Goal: Use online tool/utility: Utilize a website feature to perform a specific function

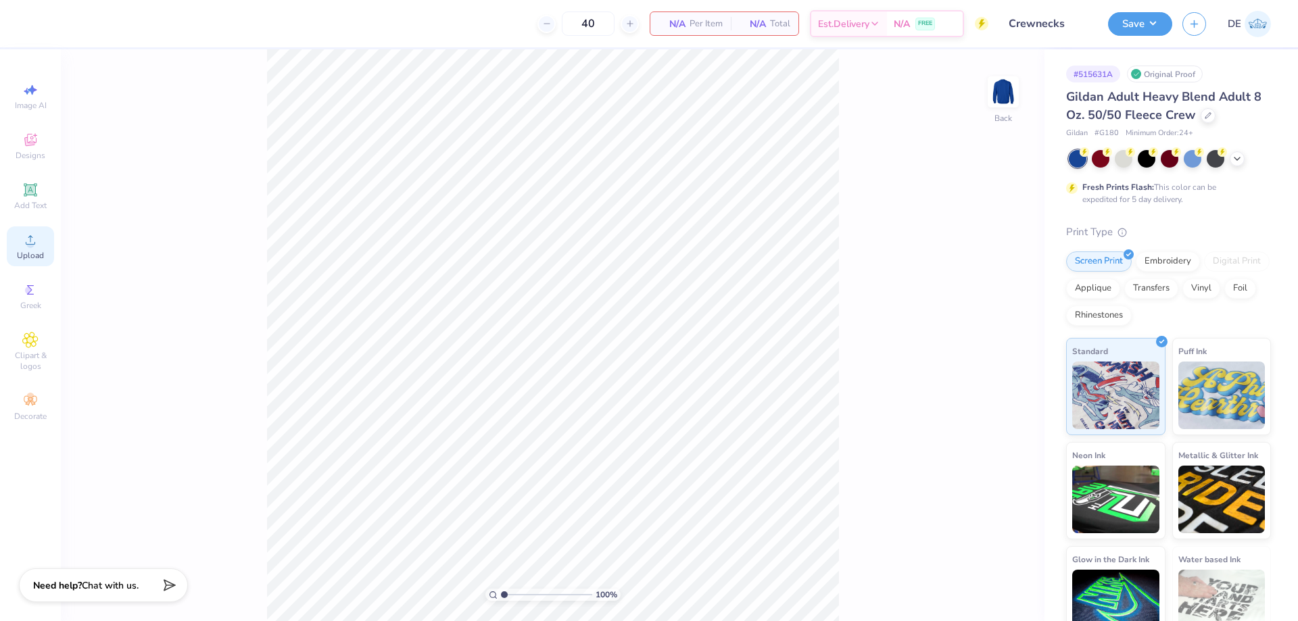
click at [32, 245] on icon at bounding box center [30, 239] width 9 height 9
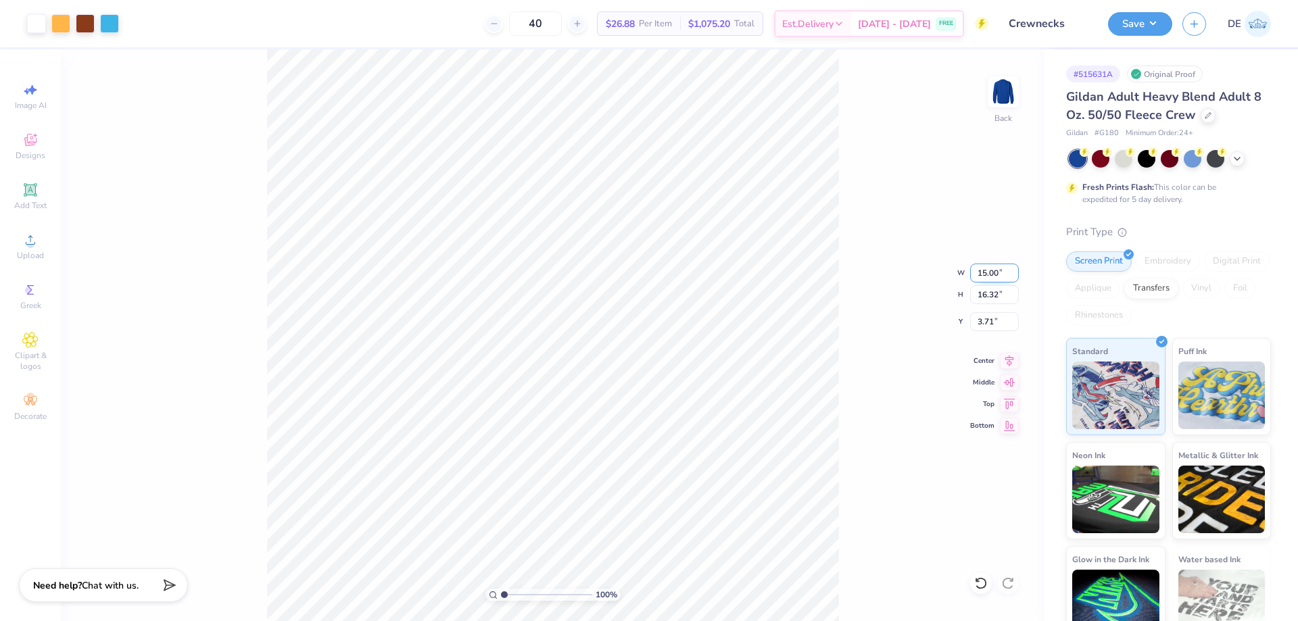
click at [983, 277] on input "15.00" at bounding box center [994, 273] width 49 height 19
type input "12.00"
type input "13.06"
click at [984, 317] on input "5.34" at bounding box center [994, 321] width 49 height 19
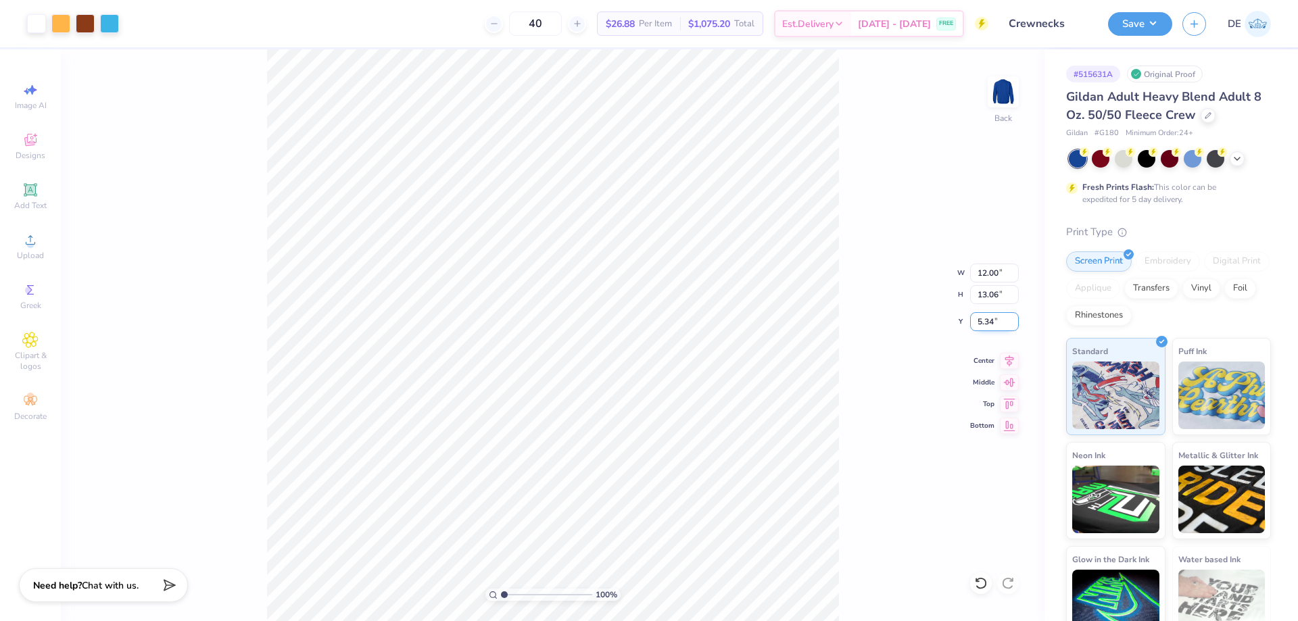
click at [984, 317] on input "5.34" at bounding box center [994, 321] width 49 height 19
type input "3.00"
click at [849, 255] on div "100 % Back W 12.00 12.00 " H 13.06 13.06 " Y 3.00 3.00 " Center Middle Top Bott…" at bounding box center [553, 335] width 984 height 572
click at [995, 99] on img at bounding box center [1003, 92] width 54 height 54
click at [39, 246] on div "Upload" at bounding box center [30, 246] width 47 height 40
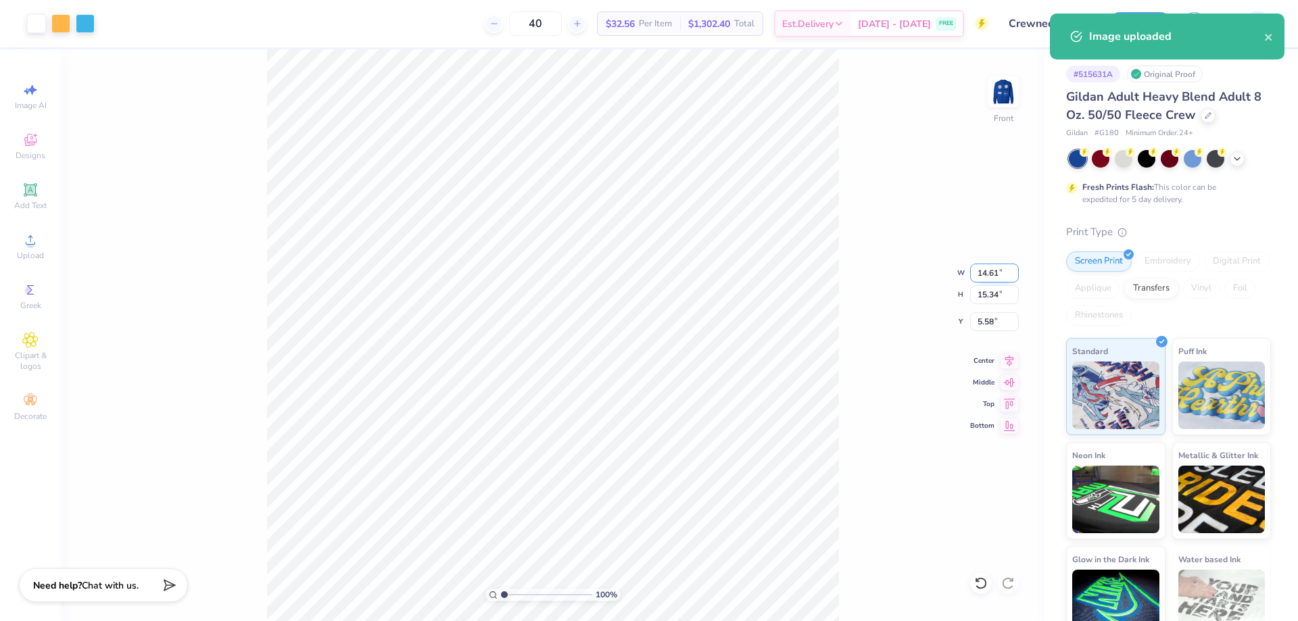
click at [987, 275] on input "14.61" at bounding box center [994, 273] width 49 height 19
type input "12.50"
type input "13.12"
type input "6.69"
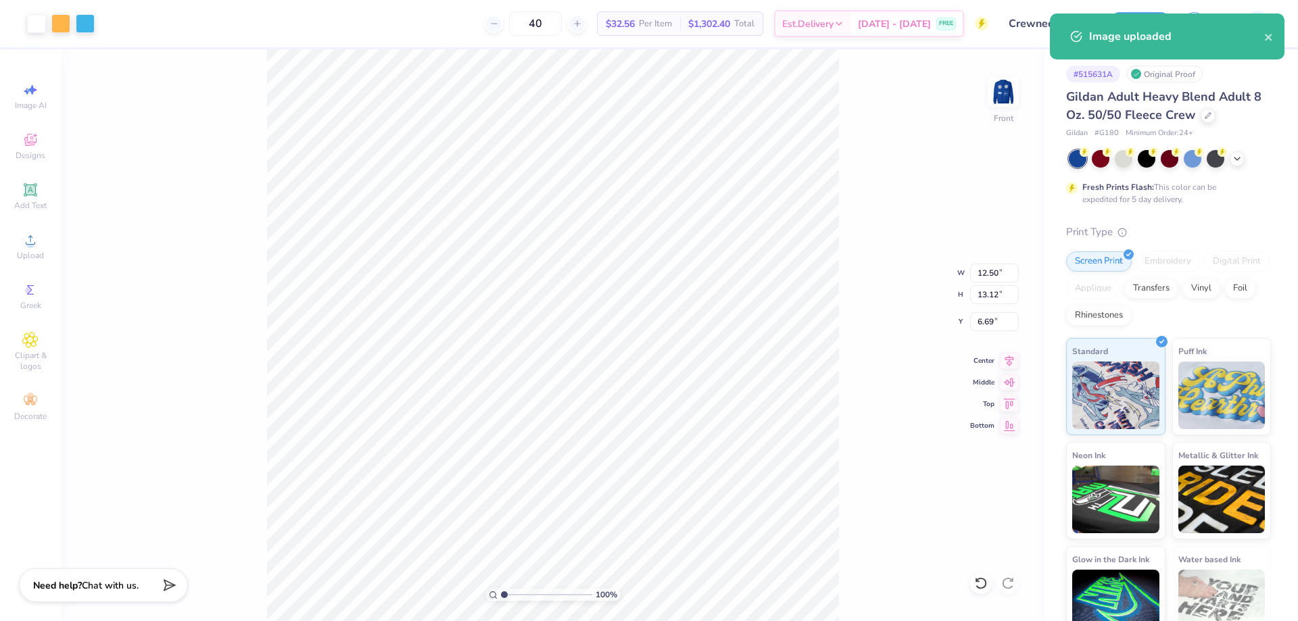
click at [986, 337] on div "100 % Front W 12.50 12.50 " H 13.12 13.12 " Y 6.69 6.69 " Center Middle Top Bot…" at bounding box center [553, 335] width 984 height 572
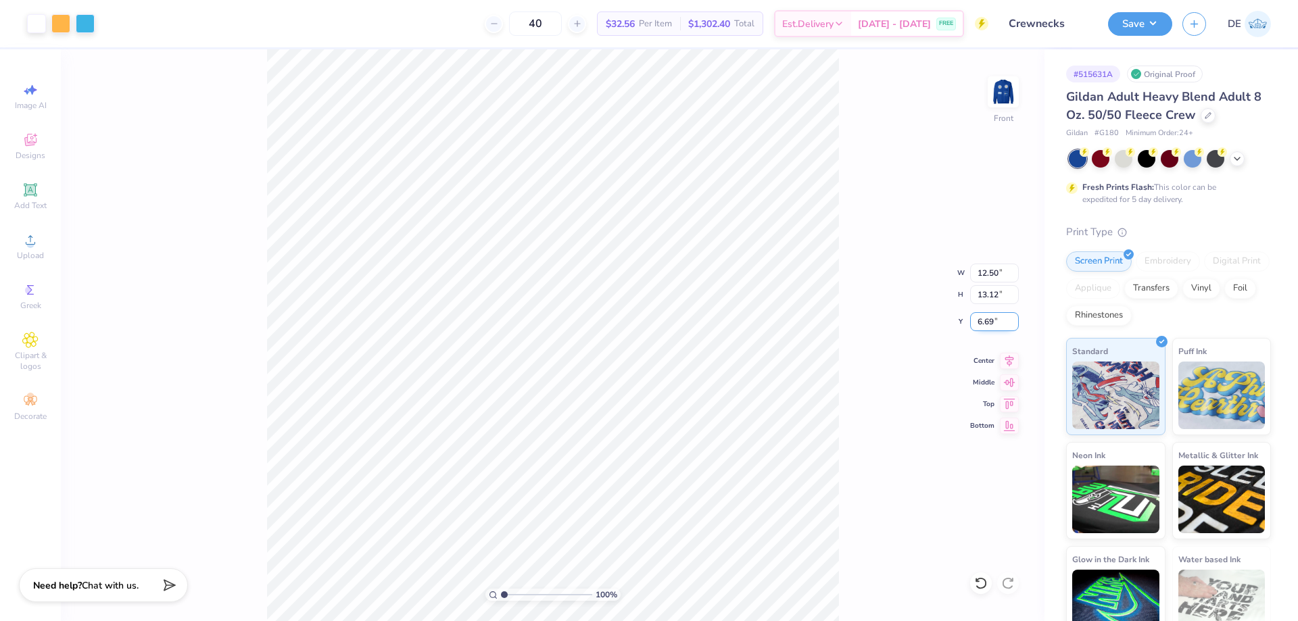
click at [985, 320] on input "6.69" at bounding box center [994, 321] width 49 height 19
type input "3.00"
click at [831, 282] on div "100 % Front W 12.50 12.50 " H 13.12 13.12 " Y 3.00 3.00 " Center Middle Top Bot…" at bounding box center [553, 335] width 984 height 572
click at [989, 274] on input "12.50" at bounding box center [994, 273] width 49 height 19
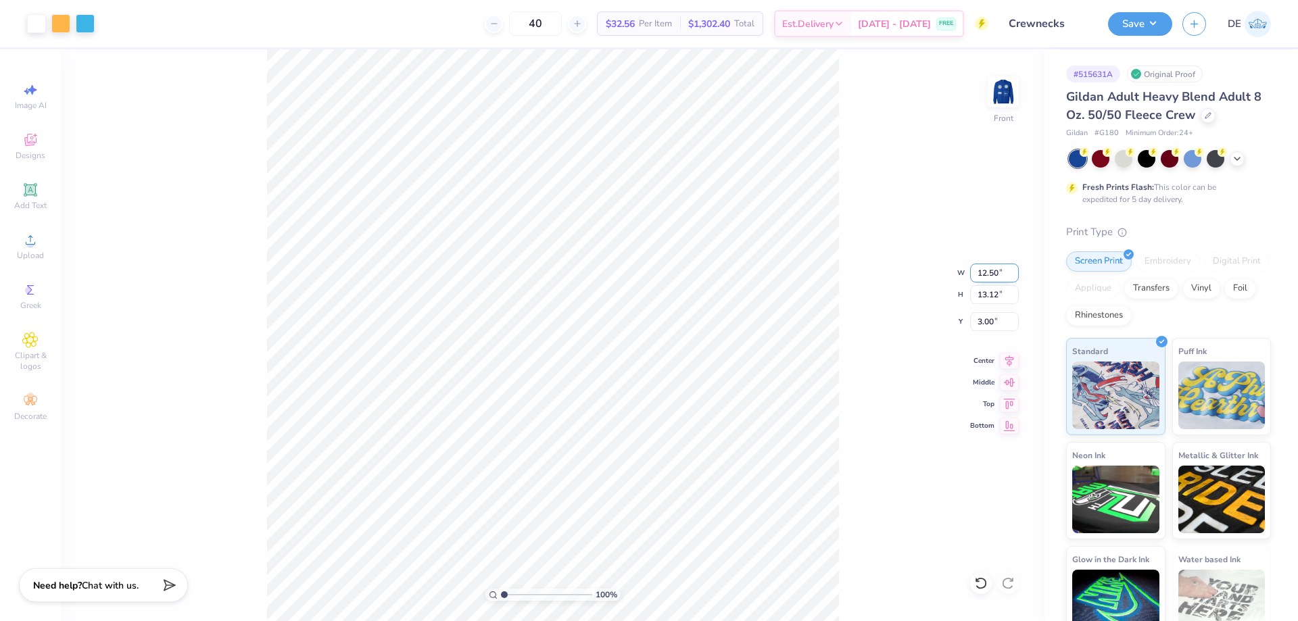
click at [989, 274] on input "12.50" at bounding box center [994, 273] width 49 height 19
type input "12.00"
type input "12.59"
click at [978, 321] on input "3.26" at bounding box center [994, 321] width 49 height 19
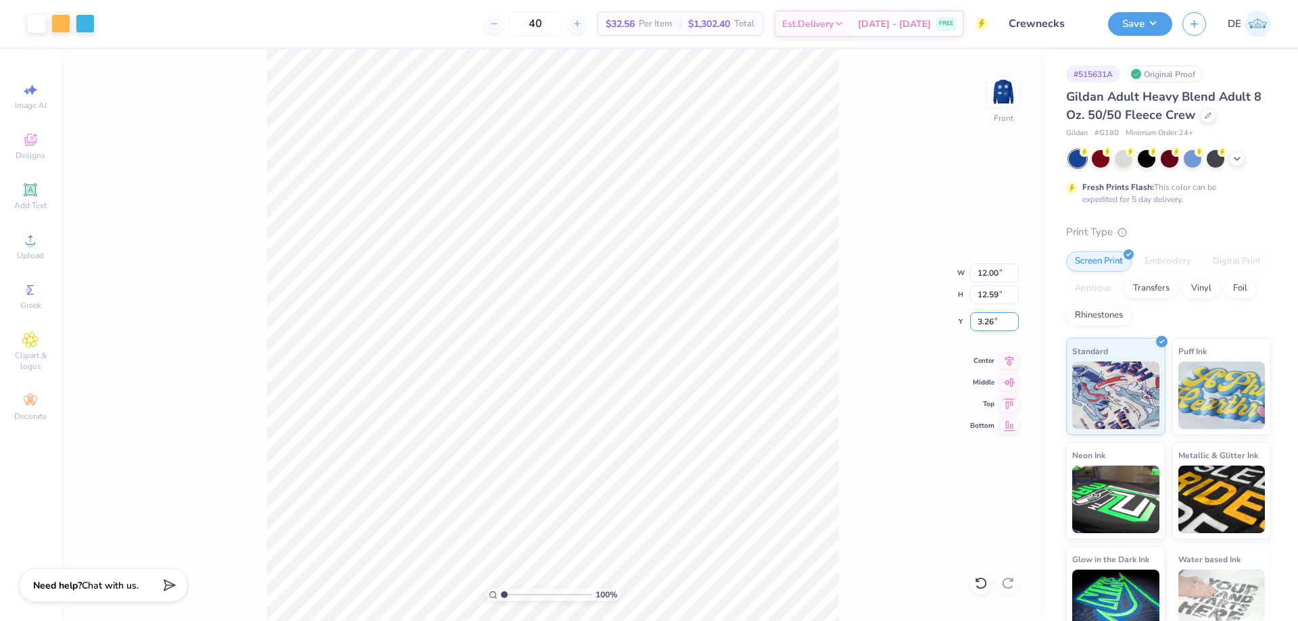
click at [978, 321] on input "3.26" at bounding box center [994, 321] width 49 height 19
type input "3.00"
click at [1151, 18] on button "Save" at bounding box center [1140, 22] width 64 height 24
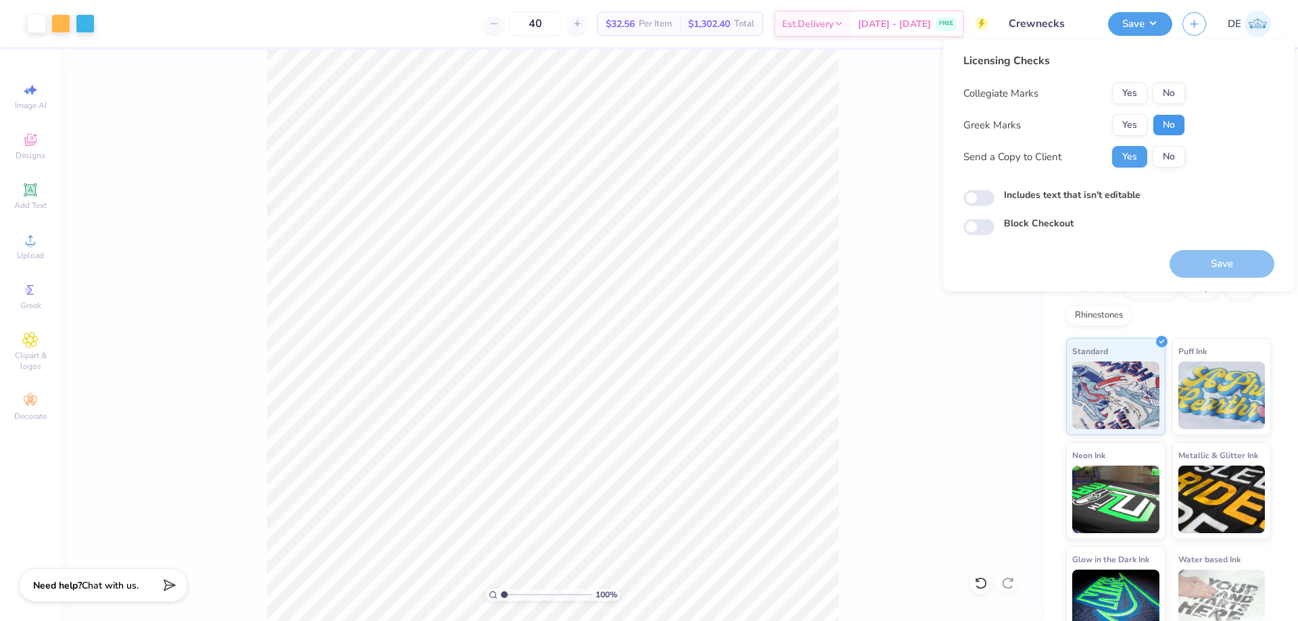
click at [1173, 120] on button "No" at bounding box center [1169, 125] width 32 height 22
click at [1170, 106] on div "Collegiate Marks Yes No Greek Marks Yes No Send a Copy to Client Yes No" at bounding box center [1074, 124] width 222 height 85
click at [1166, 99] on button "No" at bounding box center [1169, 93] width 32 height 22
click at [1203, 264] on button "Save" at bounding box center [1222, 264] width 105 height 28
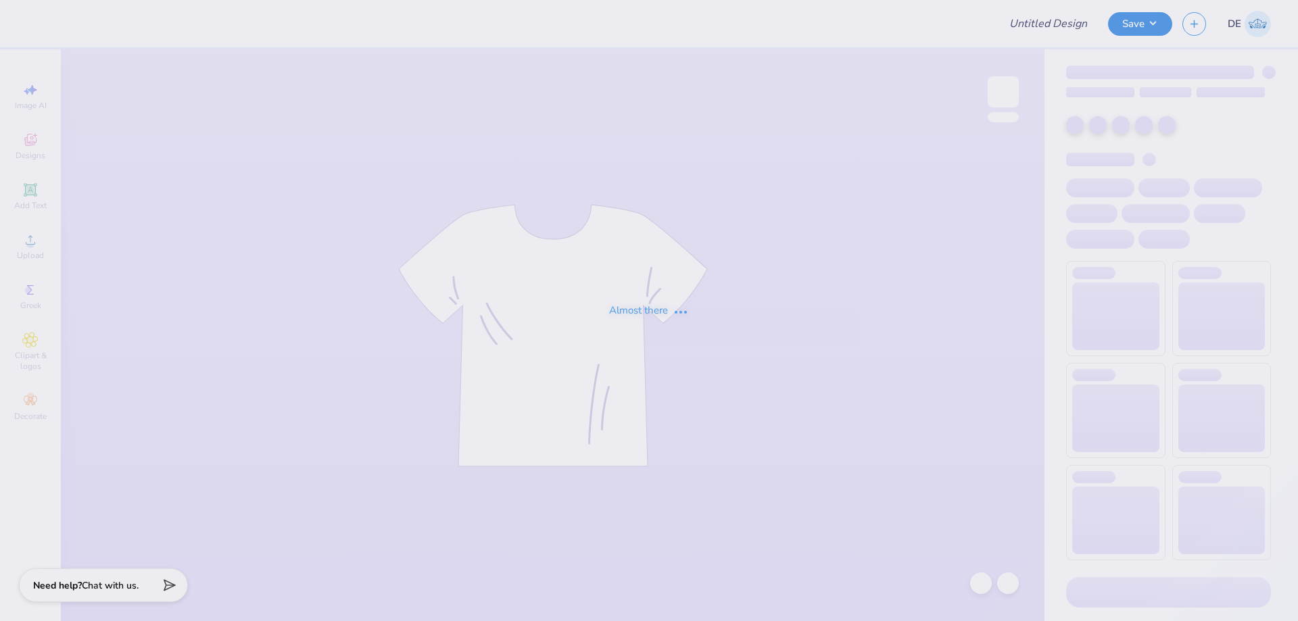
type input "[PERSON_NAME] : [GEOGRAPHIC_DATA][US_STATE]"
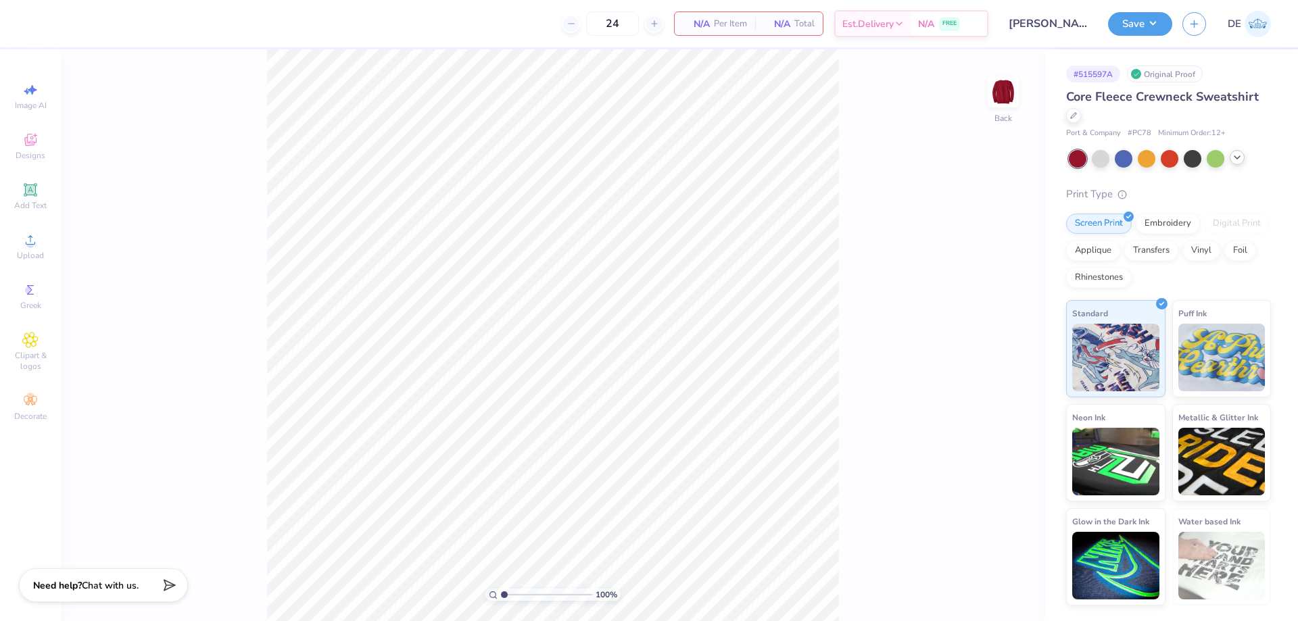
click at [1237, 157] on icon at bounding box center [1237, 157] width 11 height 11
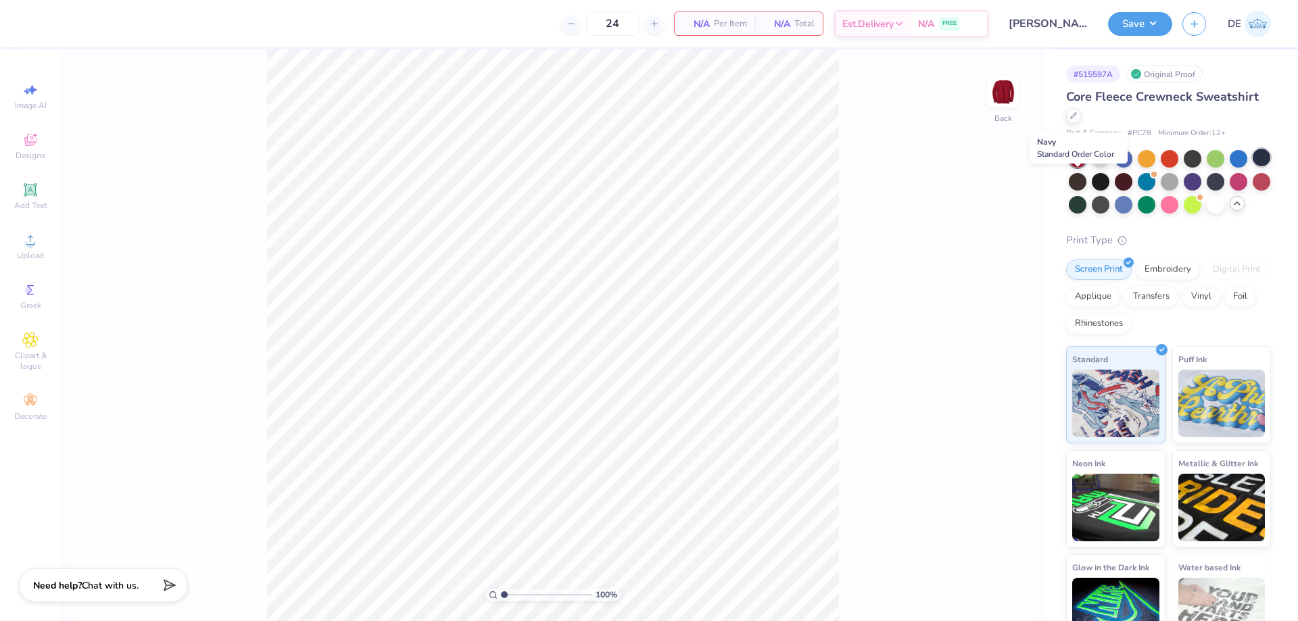
click at [1253, 166] on div at bounding box center [1262, 158] width 18 height 18
